Goal: Check status

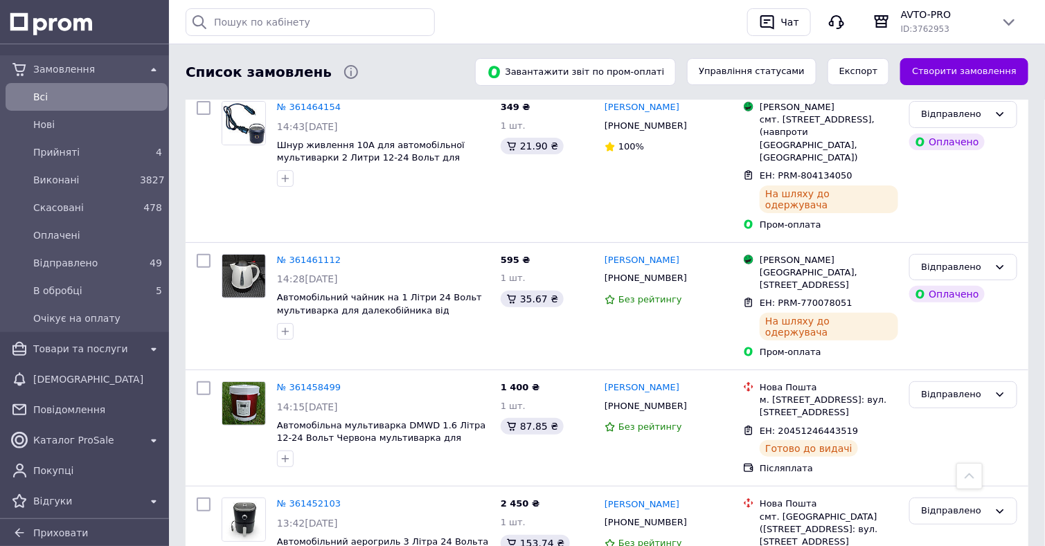
scroll to position [2215, 0]
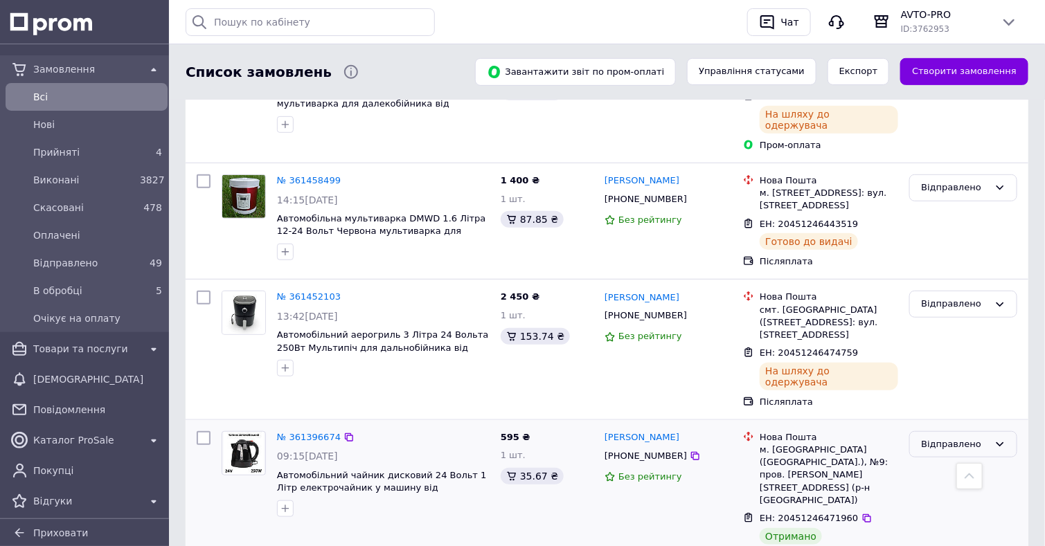
click at [952, 438] on div "Відправлено" at bounding box center [955, 445] width 68 height 15
click at [942, 486] on li "Виконано" at bounding box center [963, 499] width 107 height 26
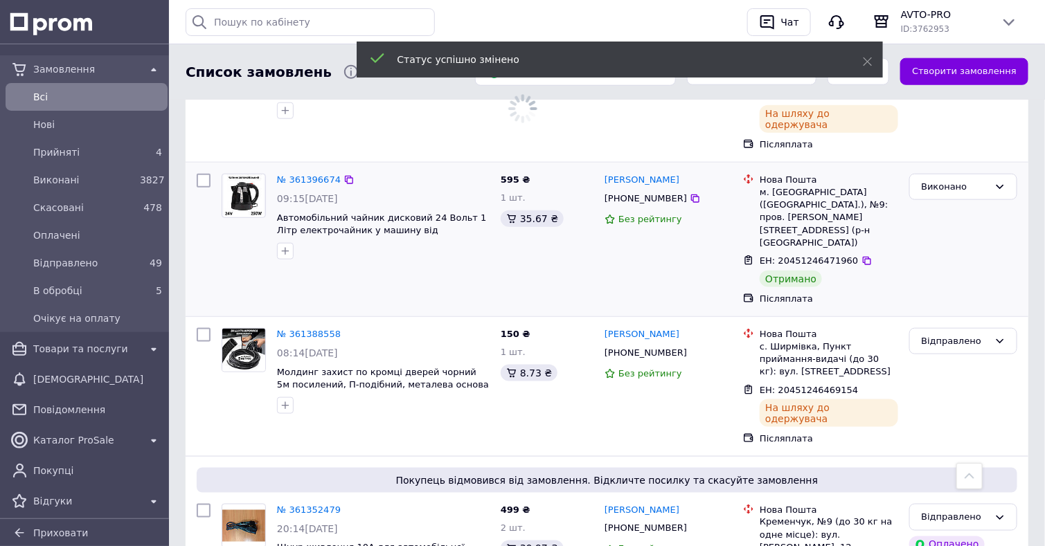
scroll to position [2492, 0]
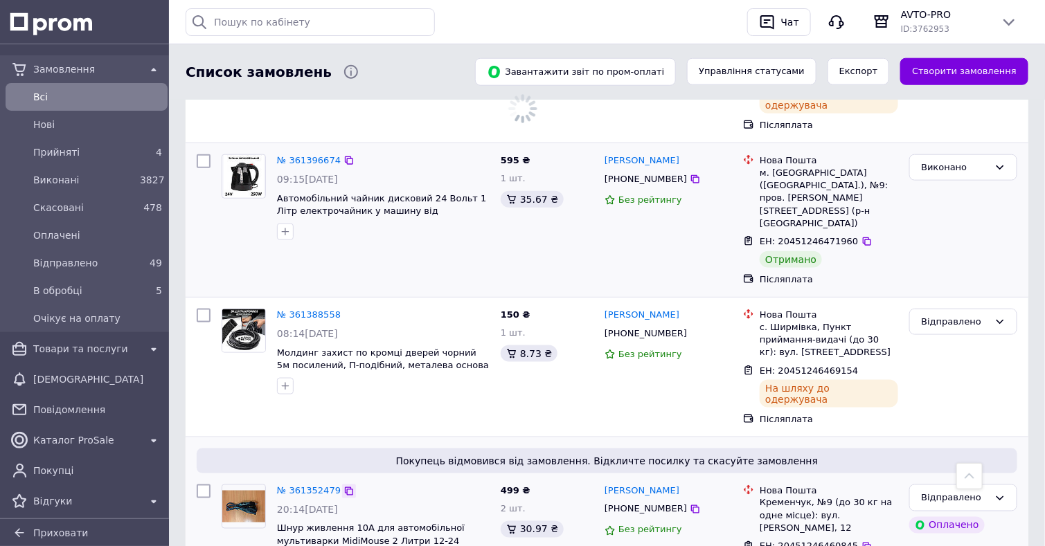
click at [343, 486] on icon at bounding box center [348, 491] width 11 height 11
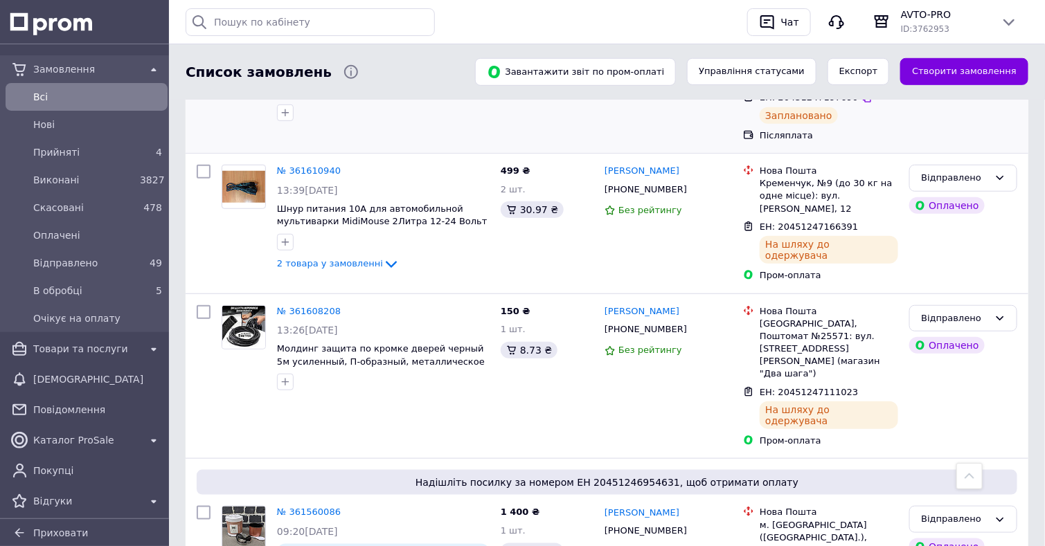
scroll to position [0, 0]
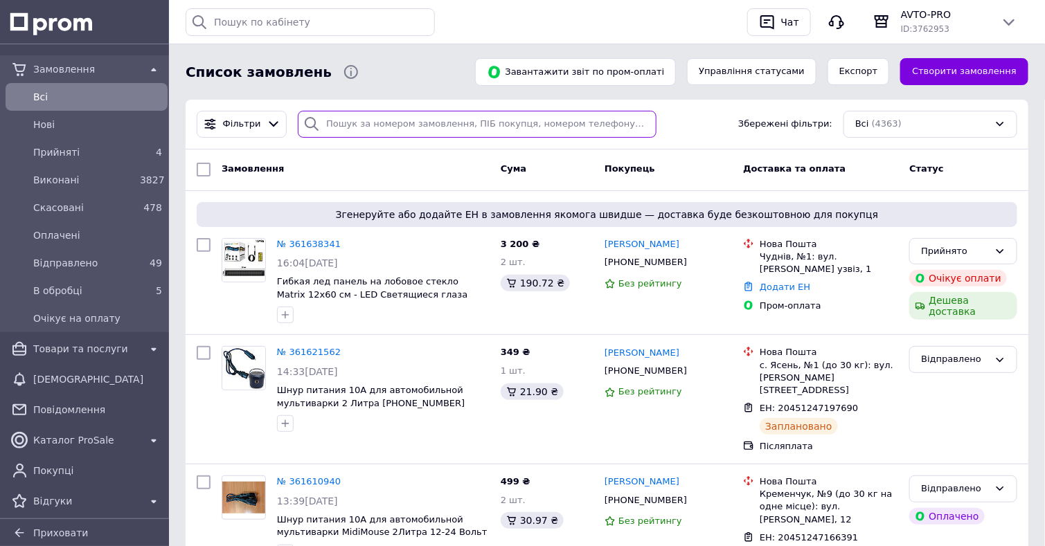
click at [520, 125] on input "search" at bounding box center [477, 124] width 359 height 27
paste input "359932752"
type input "359932752"
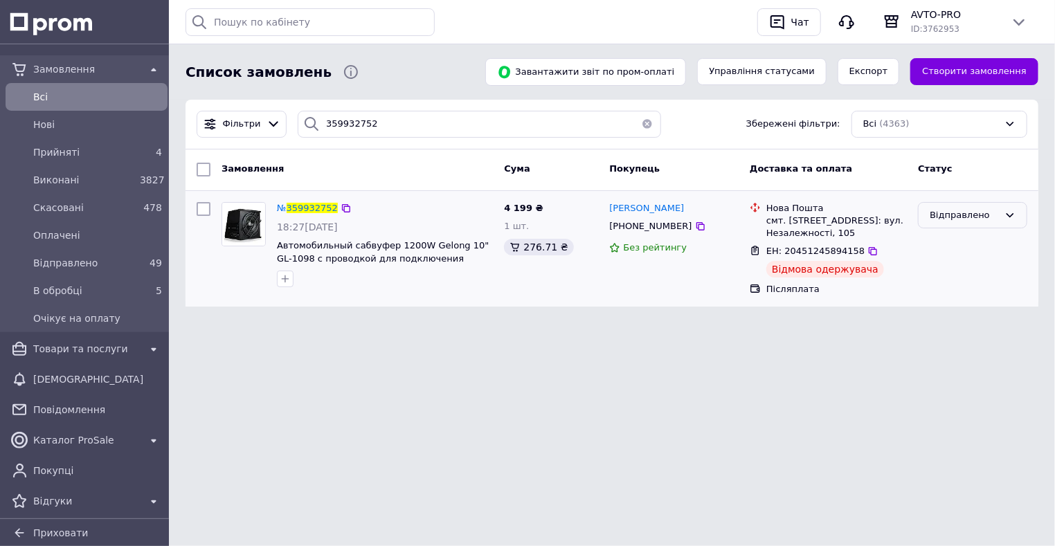
click at [945, 214] on div "Відправлено" at bounding box center [964, 215] width 69 height 15
click at [931, 264] on li "Виконано" at bounding box center [973, 270] width 108 height 26
click at [642, 122] on button "button" at bounding box center [648, 124] width 28 height 27
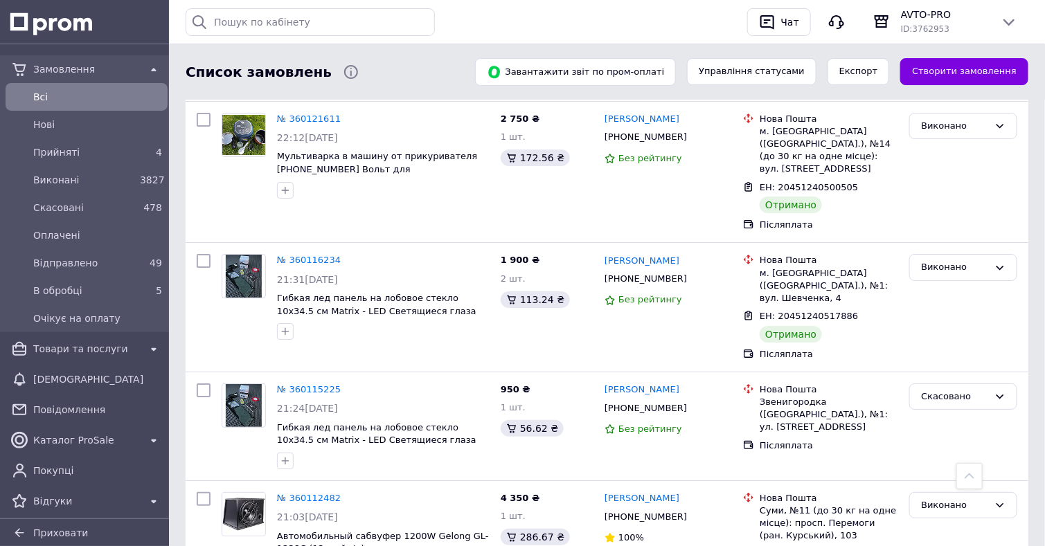
scroll to position [11793, 0]
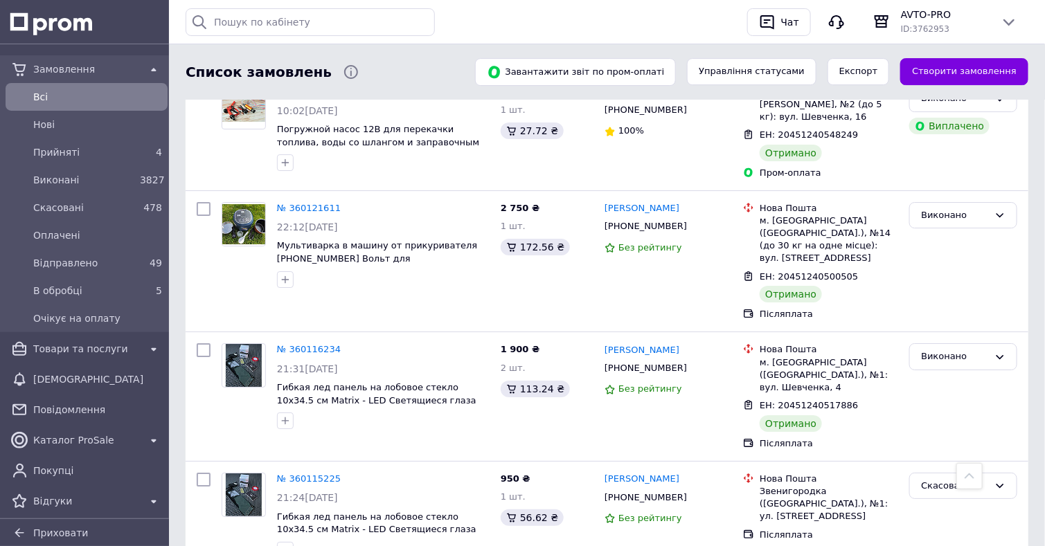
scroll to position [11655, 0]
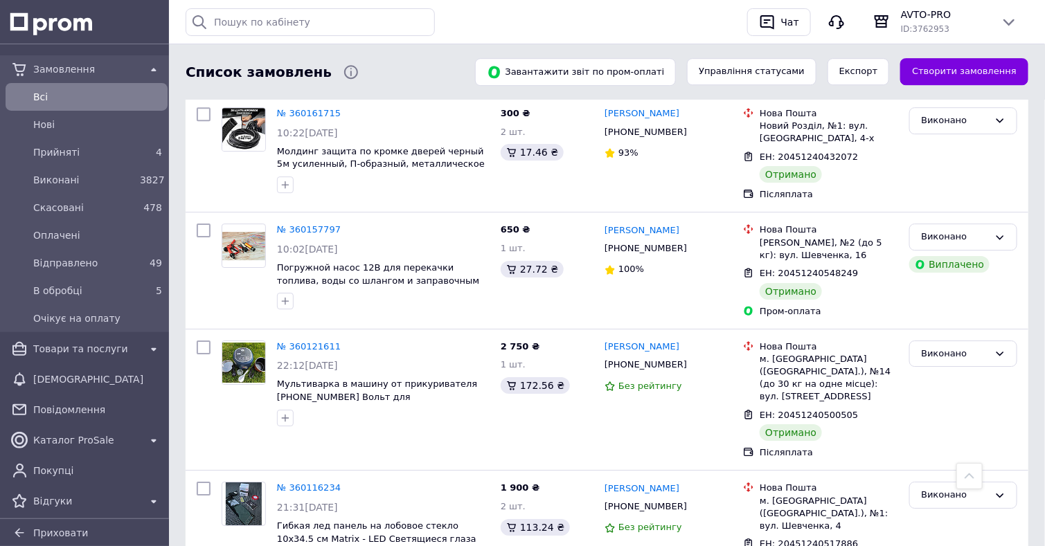
scroll to position [11724, 0]
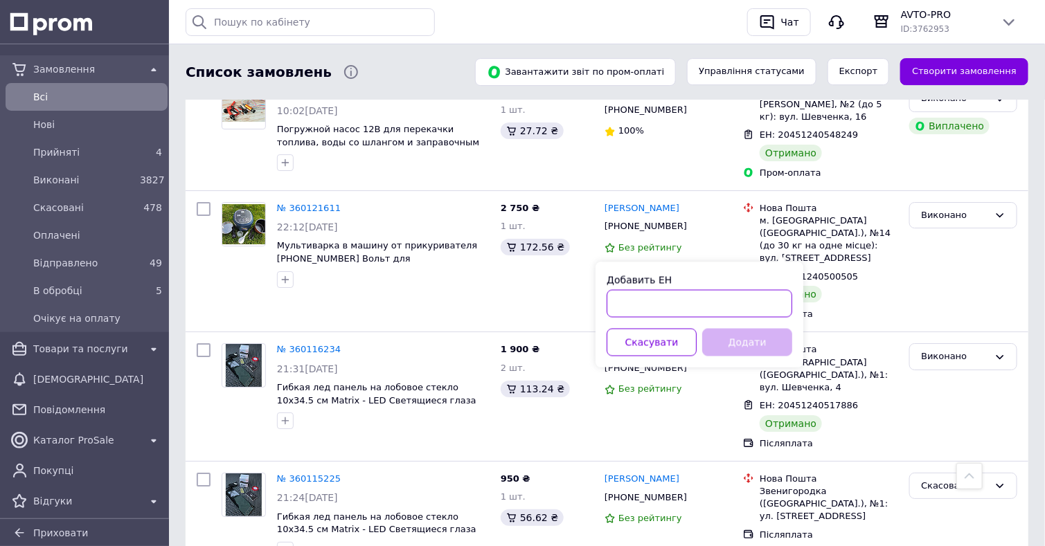
click at [737, 298] on input "Добавить ЕН" at bounding box center [700, 304] width 186 height 28
paste input "20451247433897"
type input "20451247433897"
click at [733, 341] on button "Додати" at bounding box center [747, 343] width 90 height 28
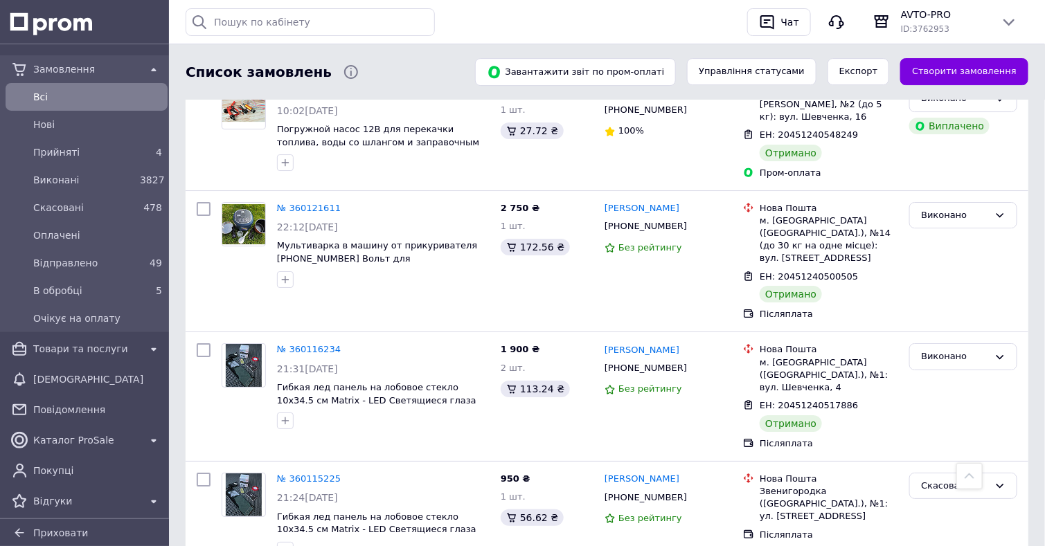
click at [967, 469] on div at bounding box center [969, 476] width 26 height 26
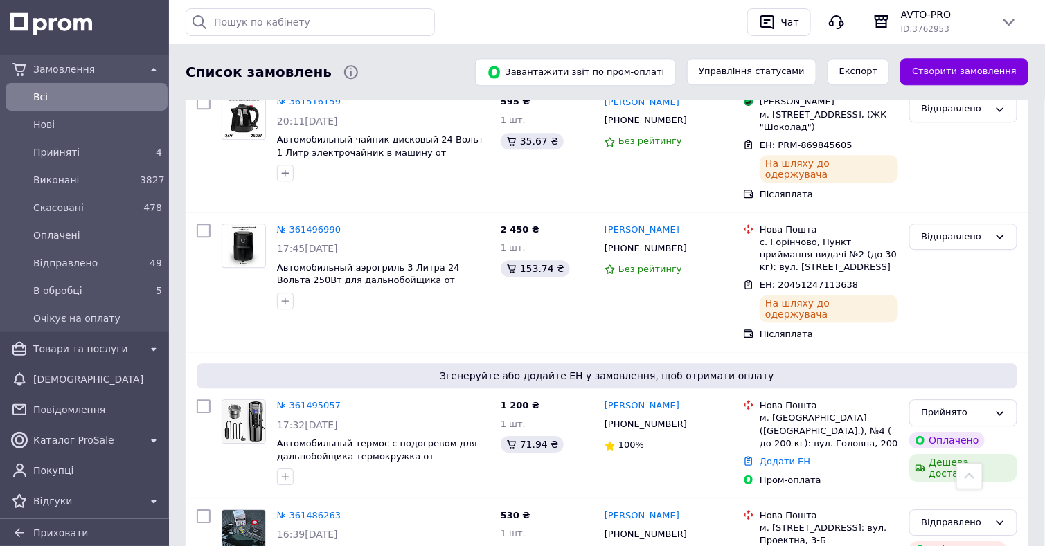
scroll to position [0, 0]
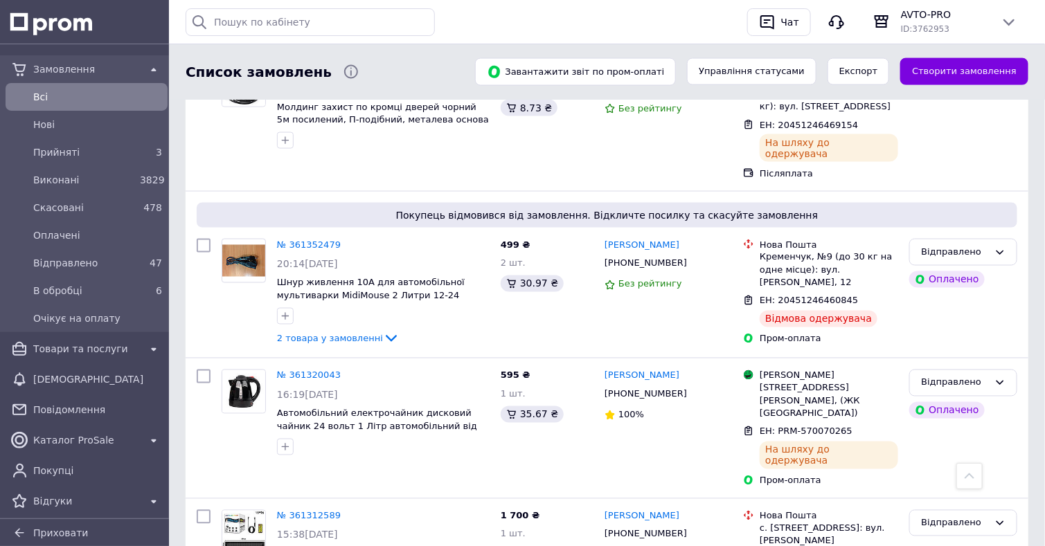
scroll to position [2766, 0]
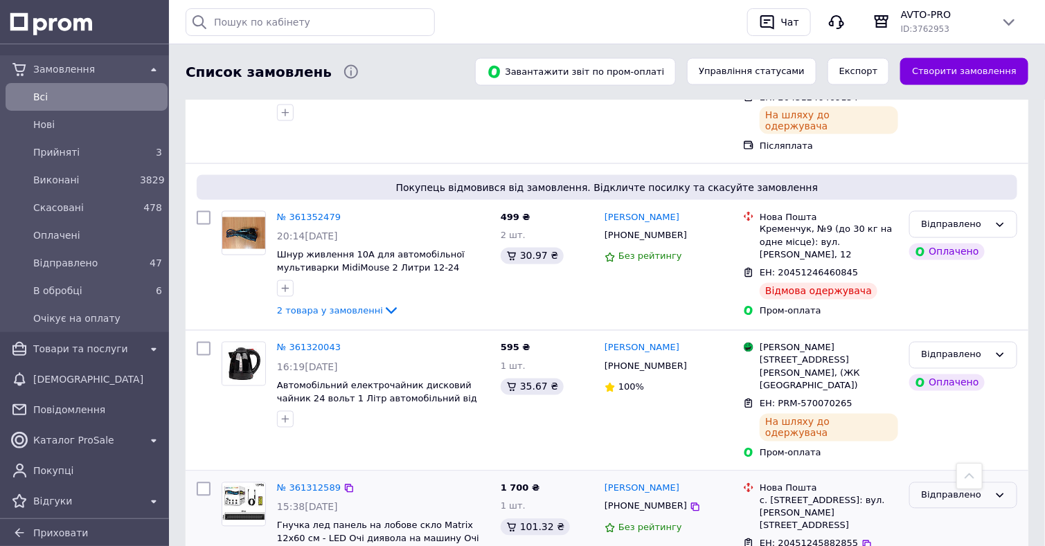
click at [974, 489] on div "Відправлено" at bounding box center [955, 496] width 68 height 15
click at [960, 537] on li "Виконано" at bounding box center [963, 550] width 107 height 26
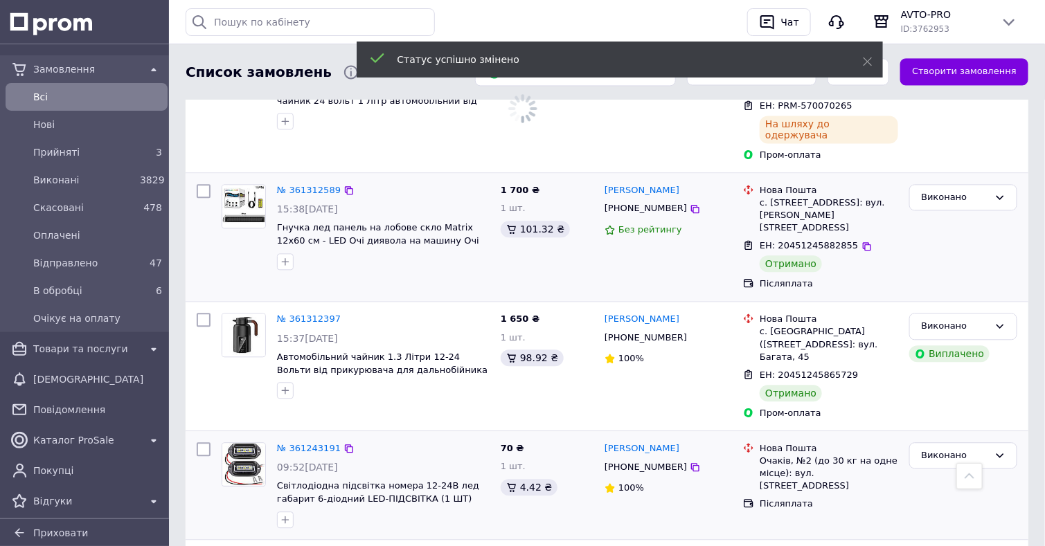
scroll to position [3112, 0]
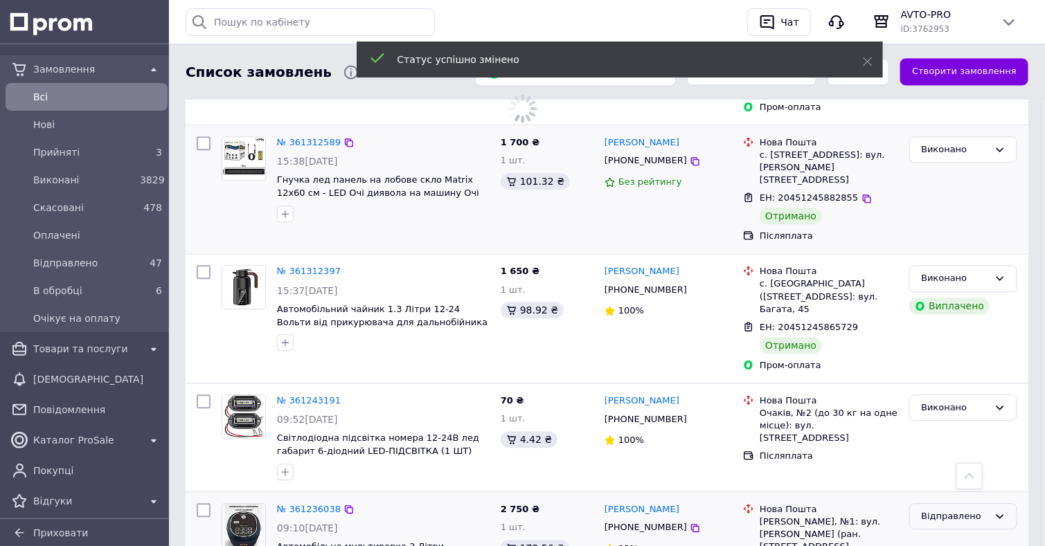
click at [969, 510] on div "Відправлено" at bounding box center [955, 517] width 68 height 15
drag, startPoint x: 938, startPoint y: 315, endPoint x: 970, endPoint y: 291, distance: 40.0
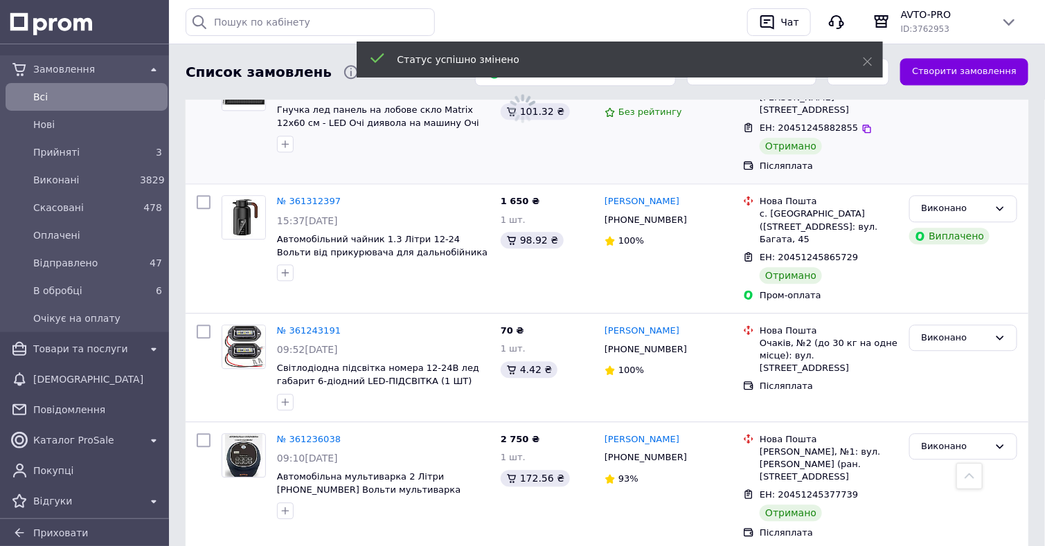
scroll to position [3250, 0]
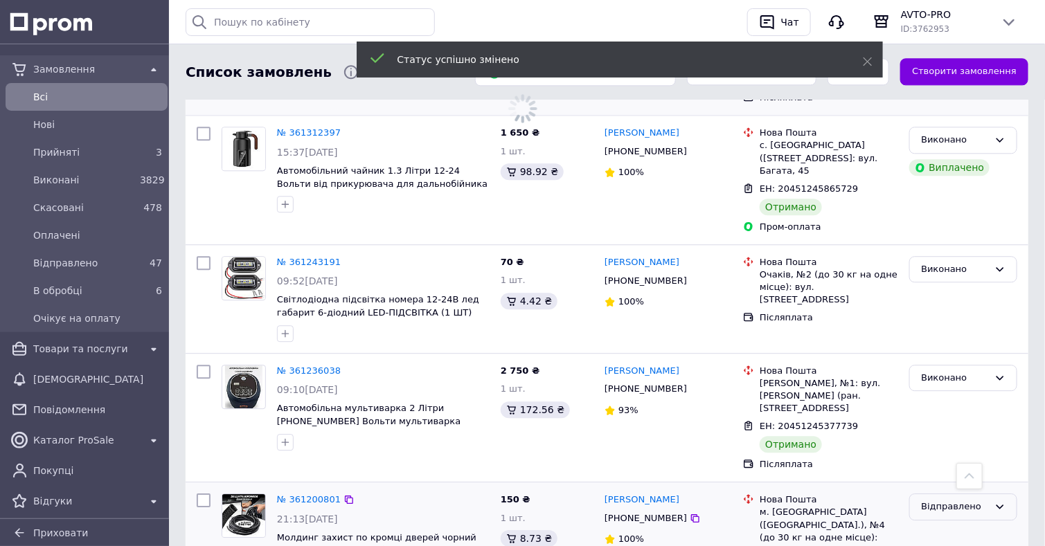
click at [965, 500] on div "Відправлено" at bounding box center [955, 507] width 68 height 15
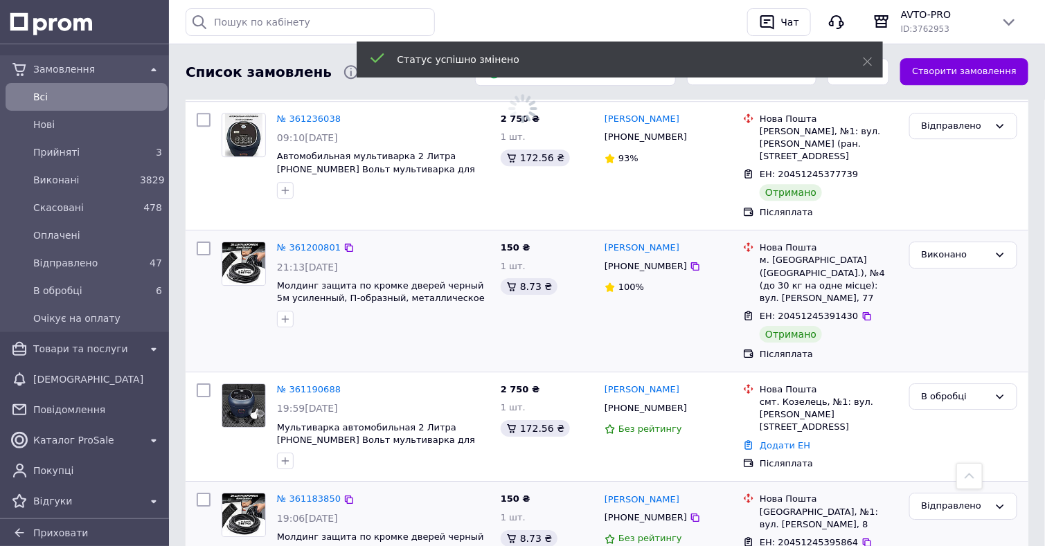
scroll to position [3527, 0]
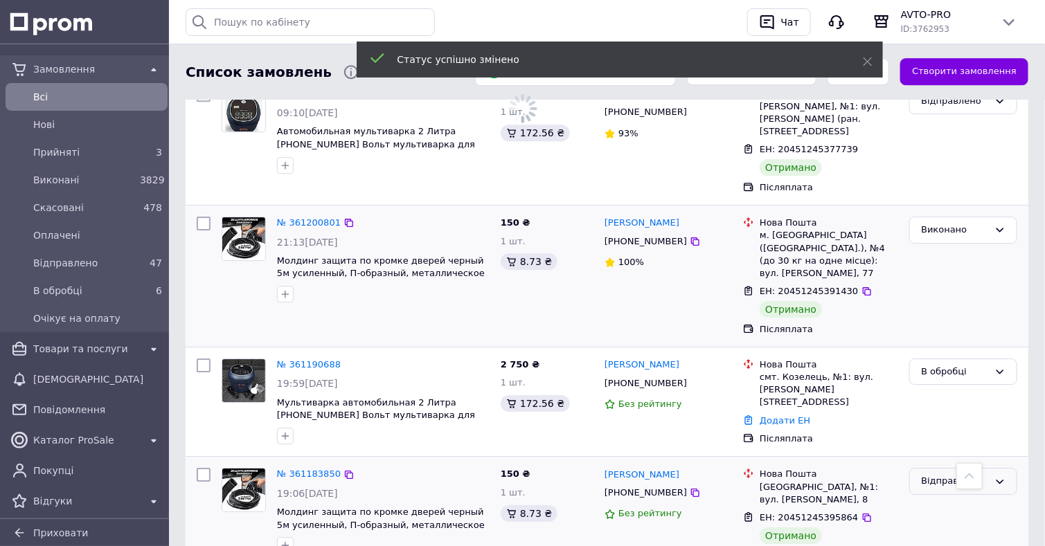
click at [983, 468] on div "Відправлено" at bounding box center [963, 481] width 108 height 27
click at [962, 523] on li "Виконано" at bounding box center [963, 536] width 107 height 26
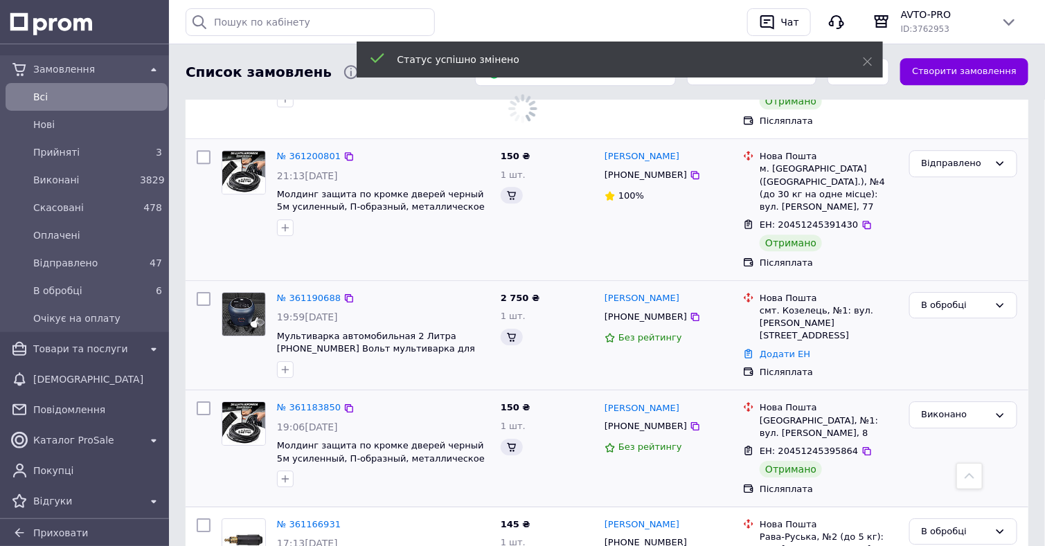
scroll to position [3597, 0]
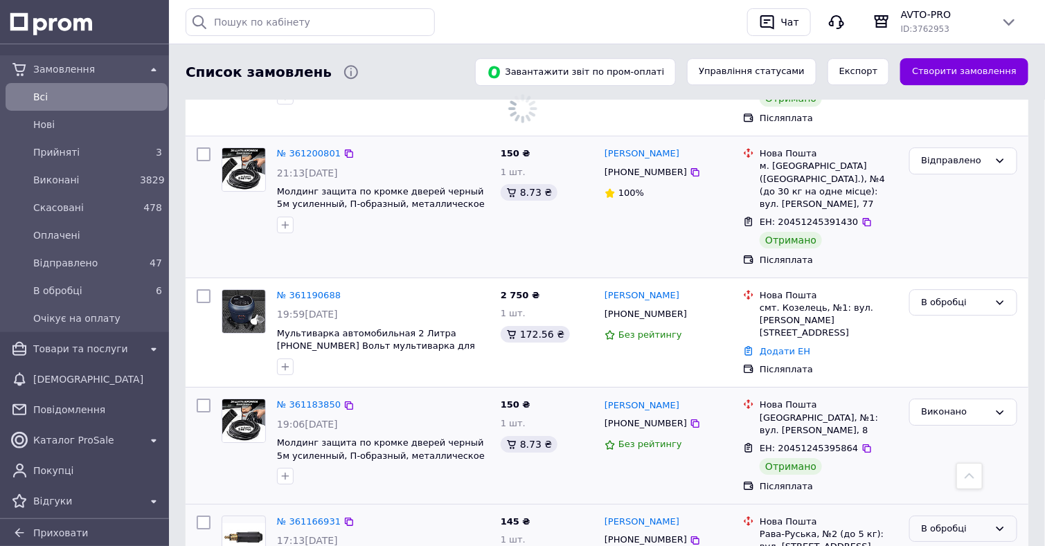
click at [998, 527] on icon at bounding box center [1000, 529] width 8 height 4
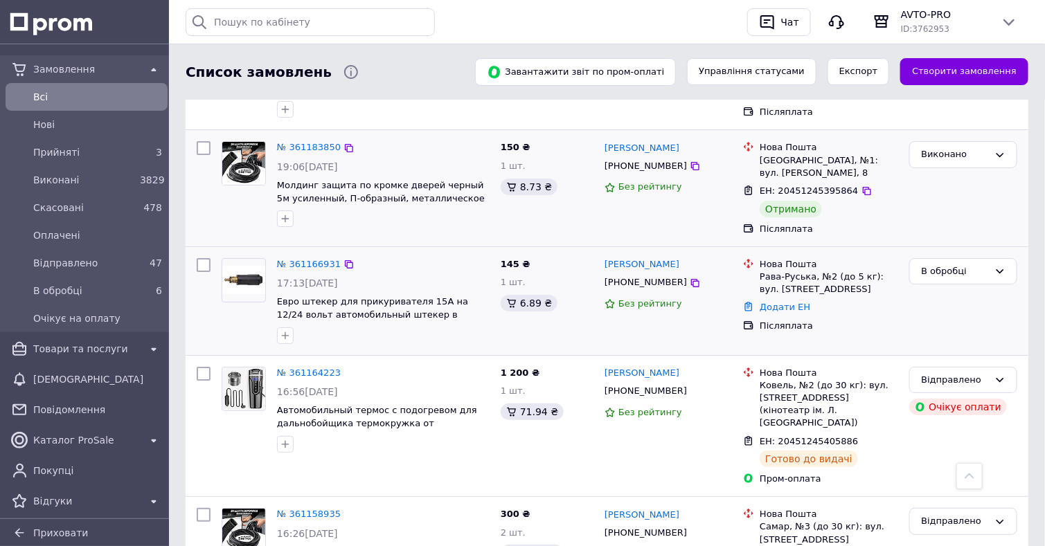
scroll to position [3874, 0]
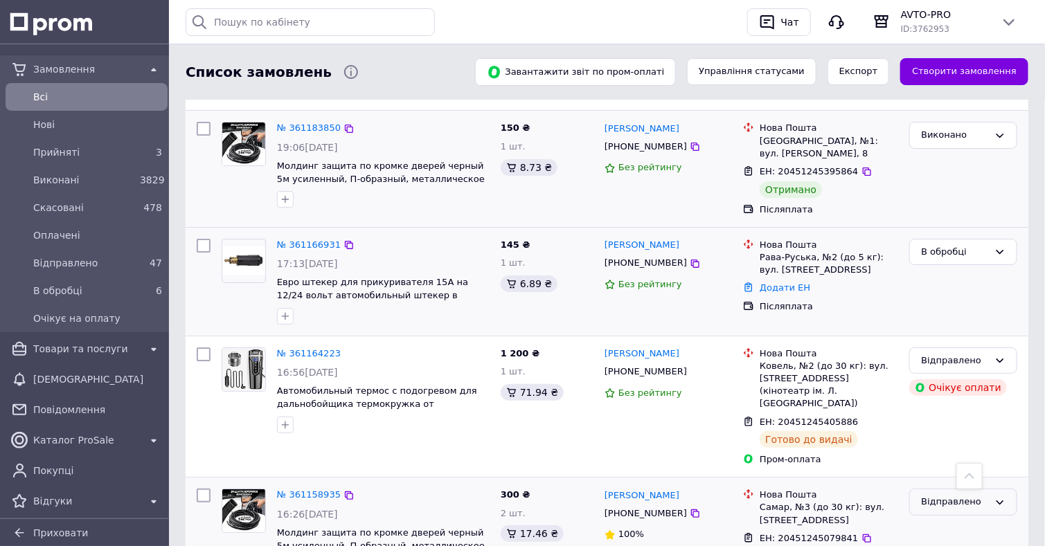
click at [960, 495] on div "Відправлено" at bounding box center [955, 502] width 68 height 15
click at [957, 544] on li "Виконано" at bounding box center [963, 557] width 107 height 26
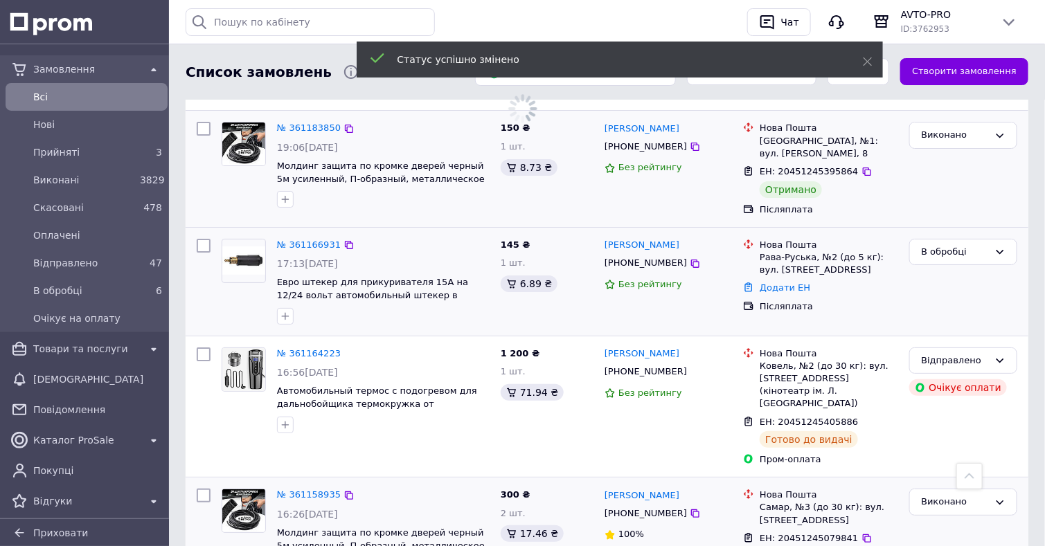
scroll to position [4151, 0]
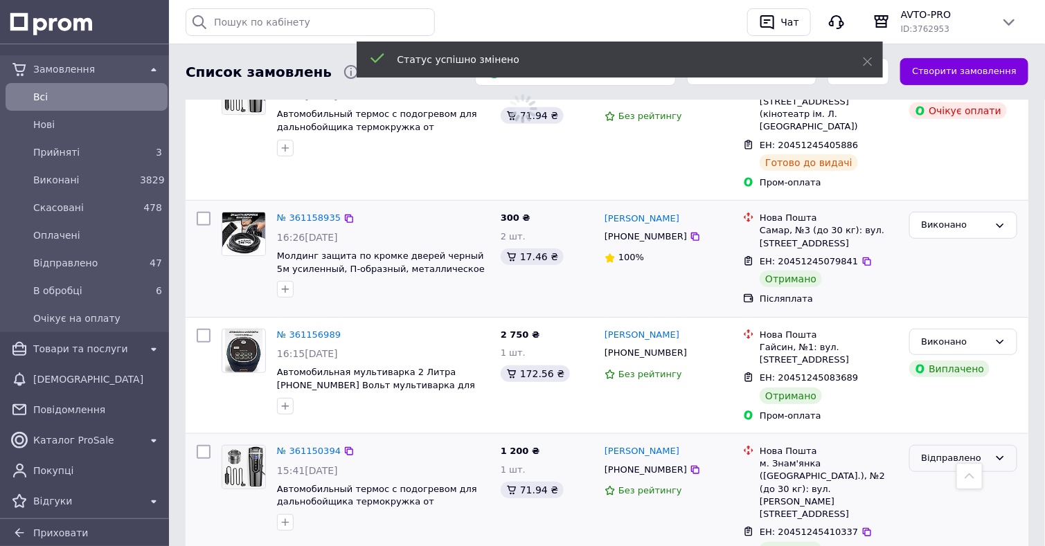
click at [982, 451] on div "Відправлено" at bounding box center [955, 458] width 68 height 15
click at [952, 500] on li "Виконано" at bounding box center [963, 513] width 107 height 26
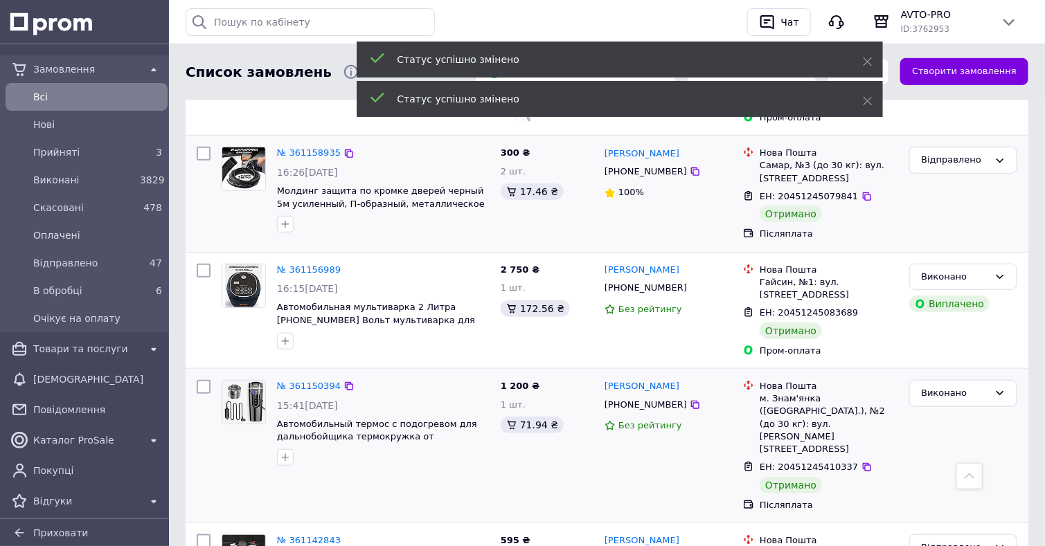
scroll to position [4289, 0]
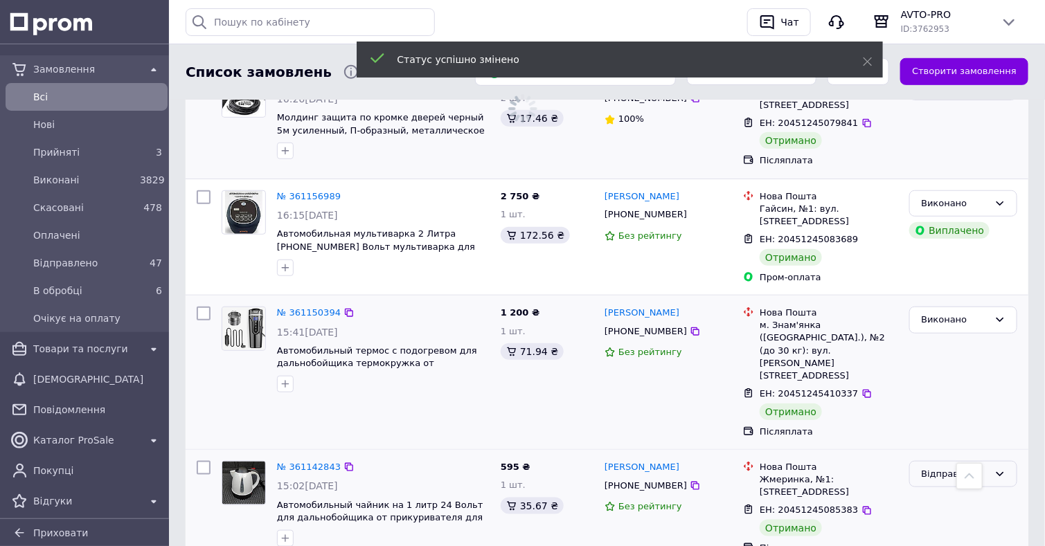
click at [966, 467] on div "Відправлено" at bounding box center [955, 474] width 68 height 15
click at [956, 516] on li "Виконано" at bounding box center [963, 529] width 107 height 26
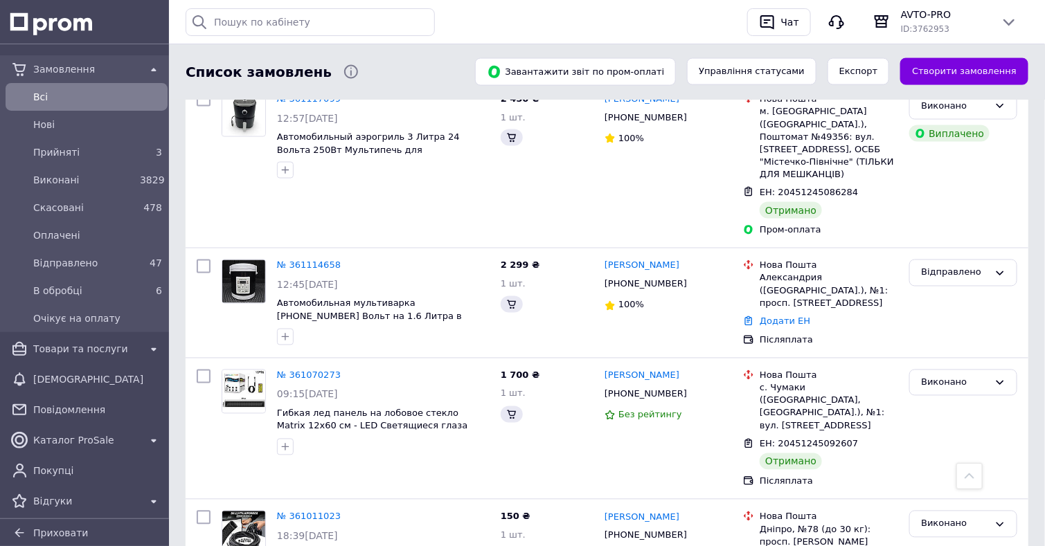
scroll to position [4912, 0]
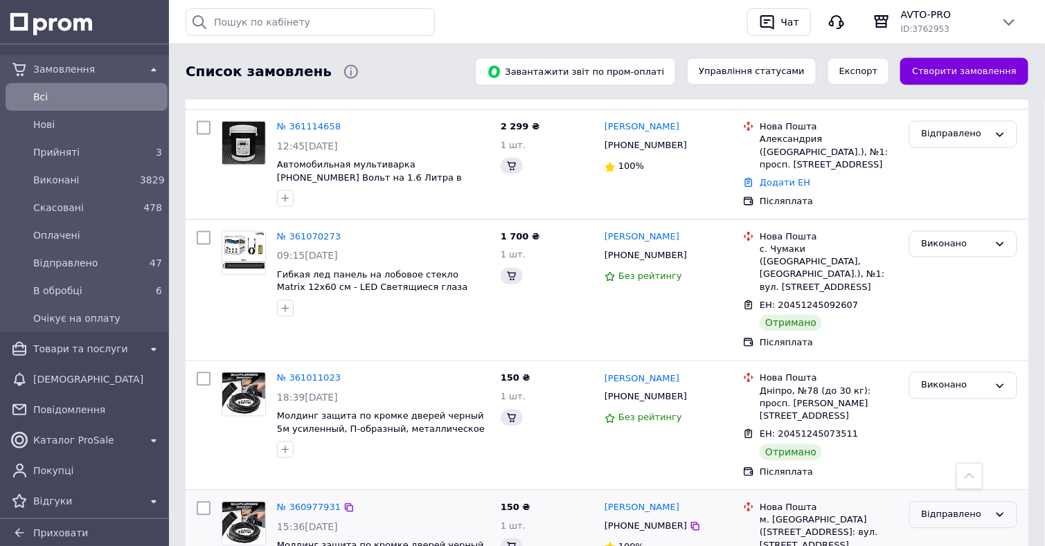
click at [965, 508] on div "Відправлено" at bounding box center [955, 515] width 68 height 15
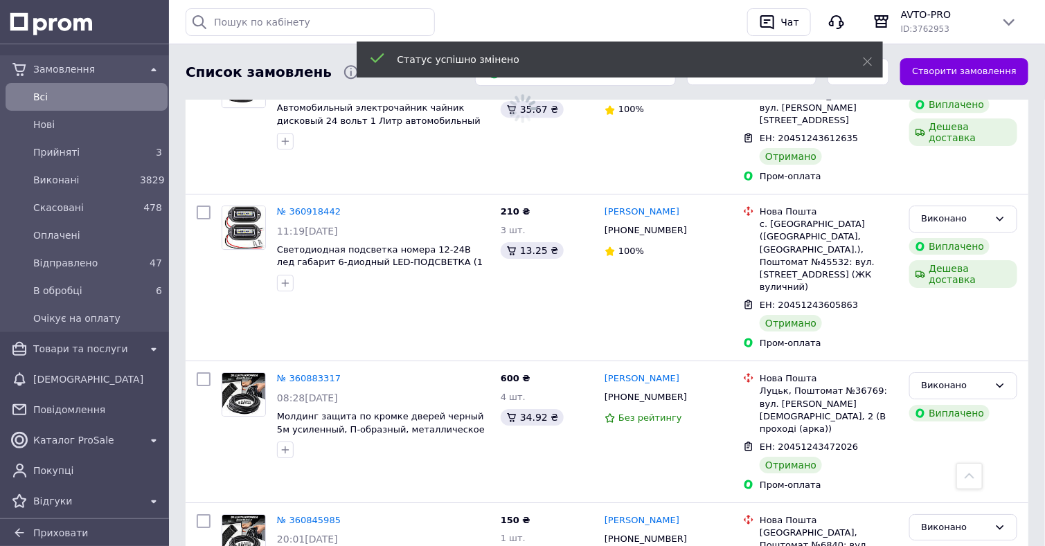
scroll to position [5674, 0]
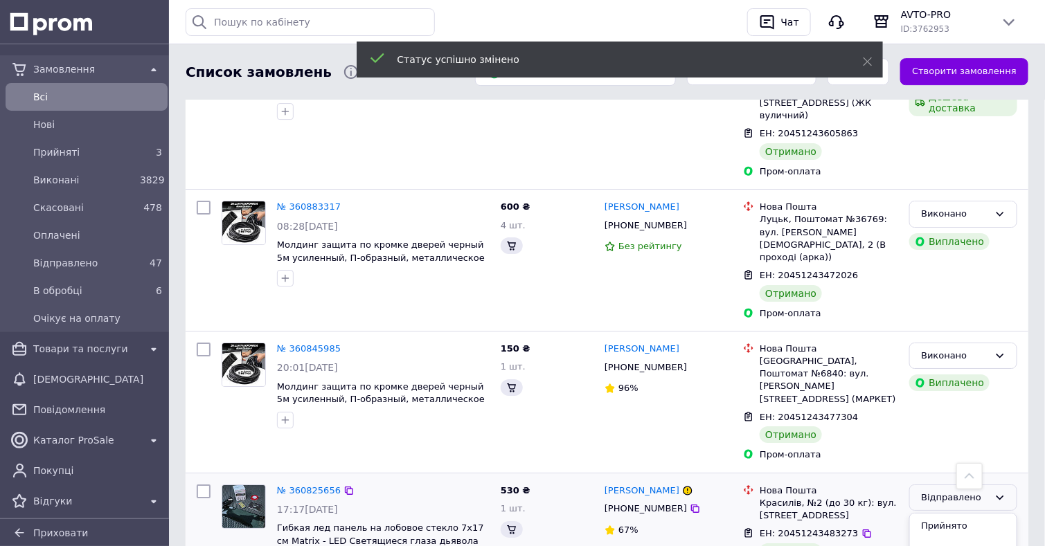
click at [965, 539] on li "Виконано" at bounding box center [963, 552] width 107 height 26
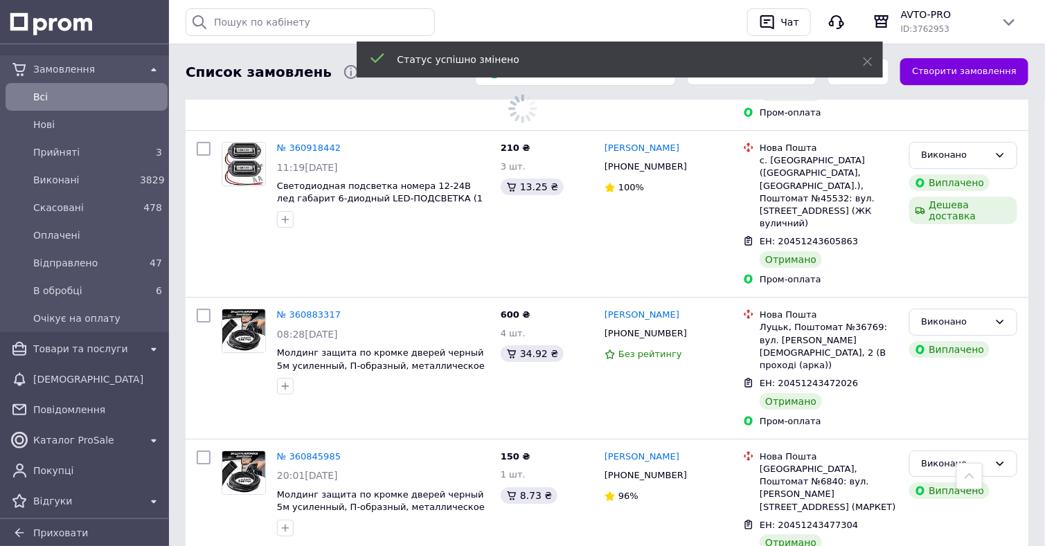
scroll to position [5812, 0]
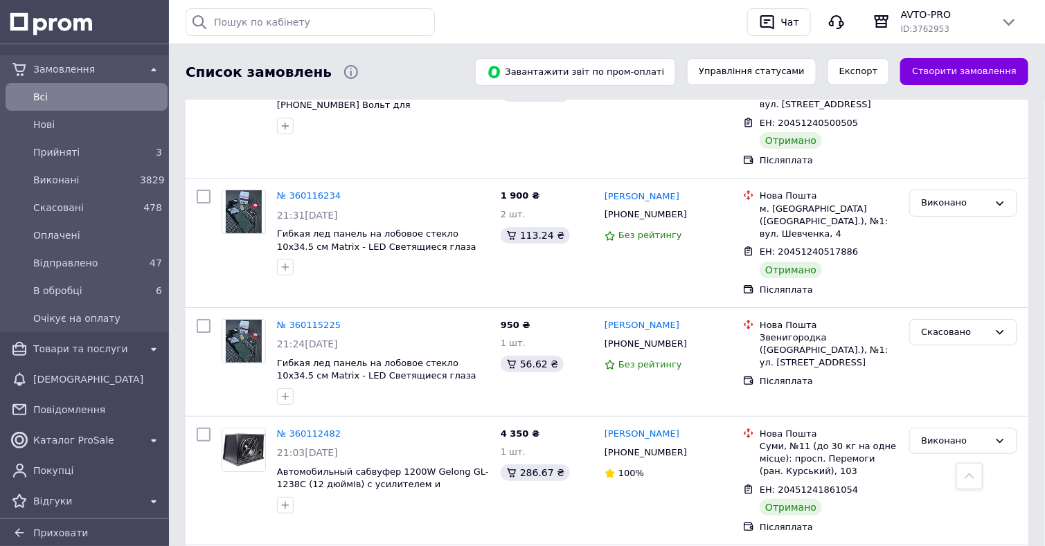
scroll to position [11906, 0]
